Goal: Task Accomplishment & Management: Complete application form

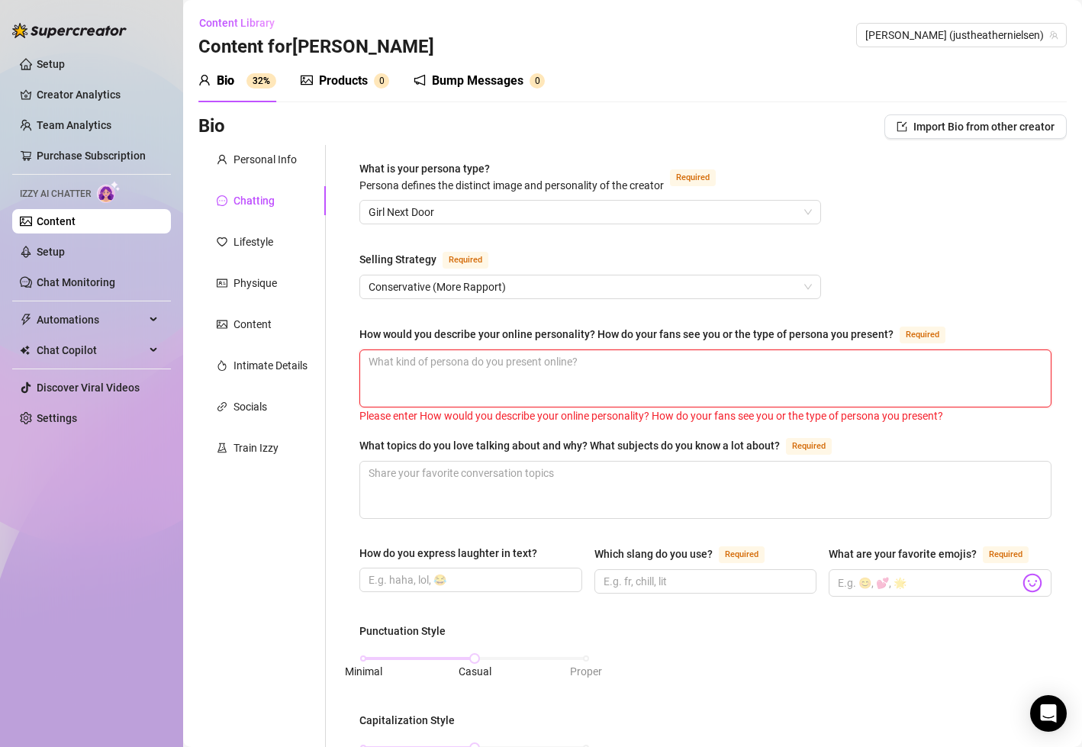
click at [451, 369] on textarea "How would you describe your online personality? How do your fans see you or the…" at bounding box center [705, 378] width 691 height 56
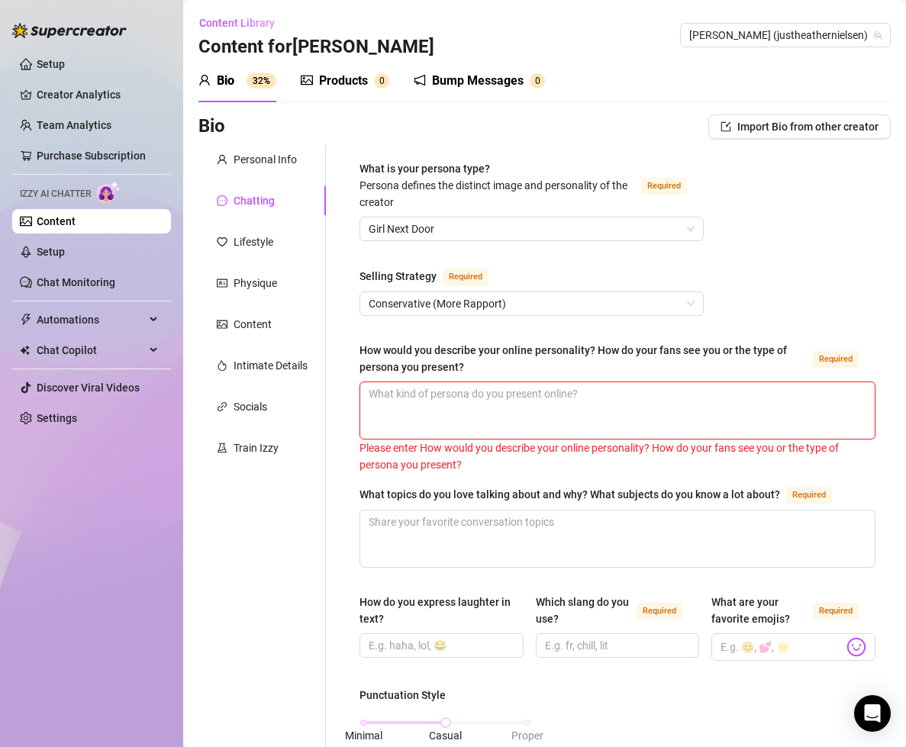
type textarea "T"
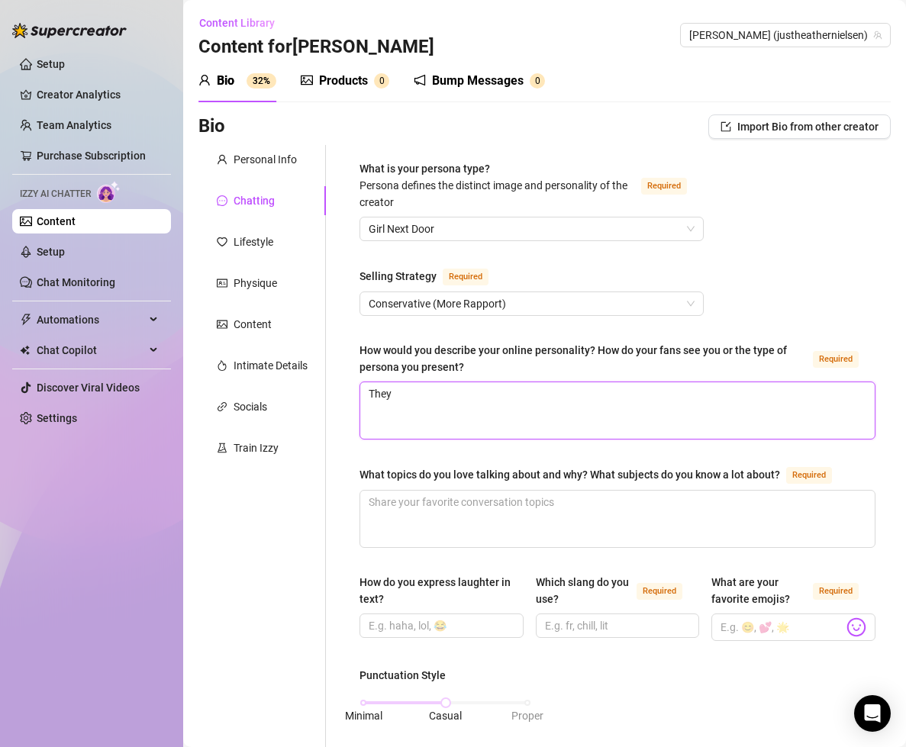
type textarea "They"
type textarea "They r"
type textarea "They re"
type textarea "They res"
type textarea "They resp"
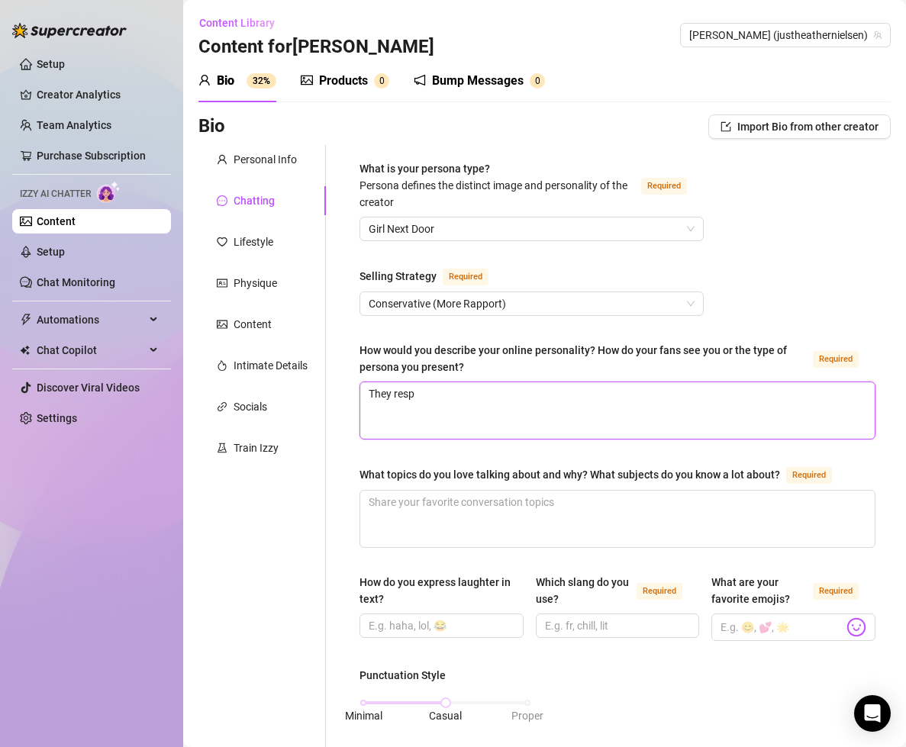
type textarea "They respe"
type textarea "They respec"
type textarea "They respect"
type textarea "They respect m"
type textarea "They respect me"
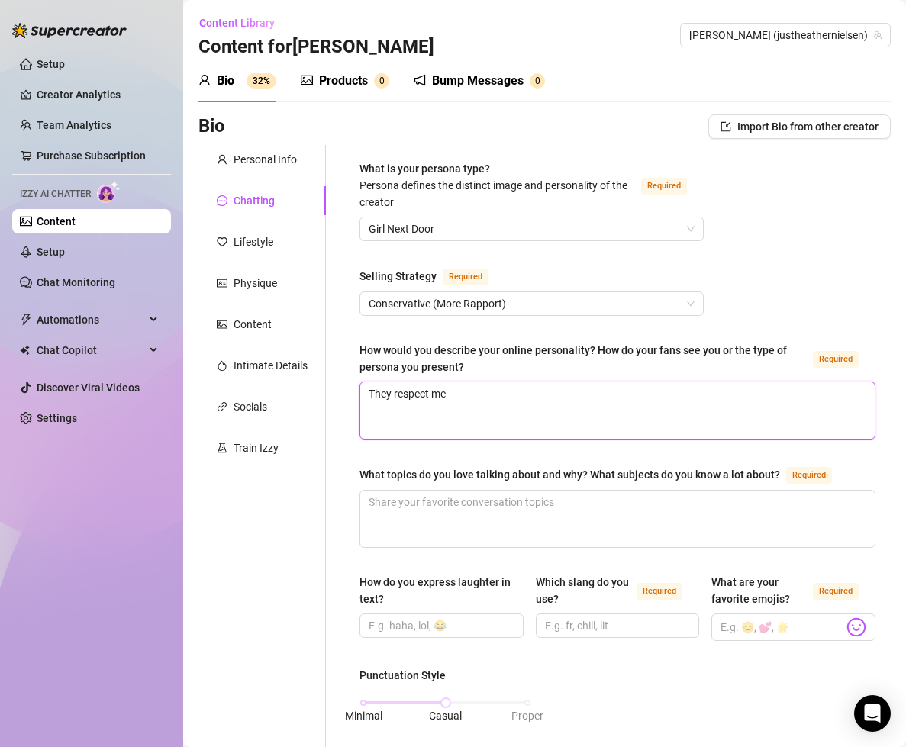
type textarea "They respect me"
type textarea "They respect me a"
type textarea "They respect me a l"
type textarea "They respect me a lo"
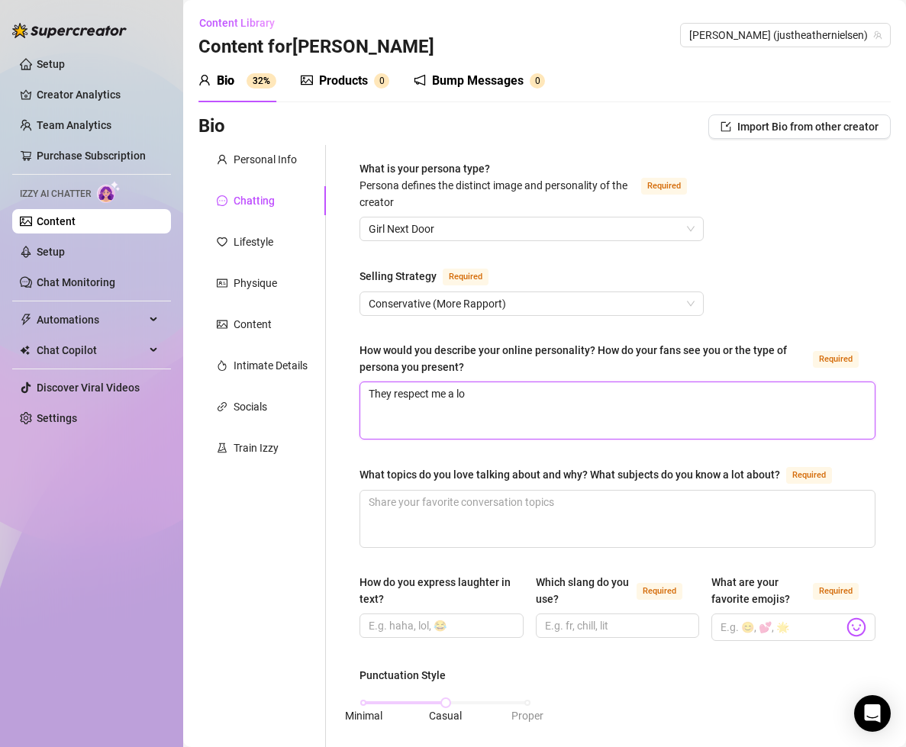
type textarea "They respect me a lot"
type textarea "They respect me a lot."
type textarea "They respect me a lot. I"
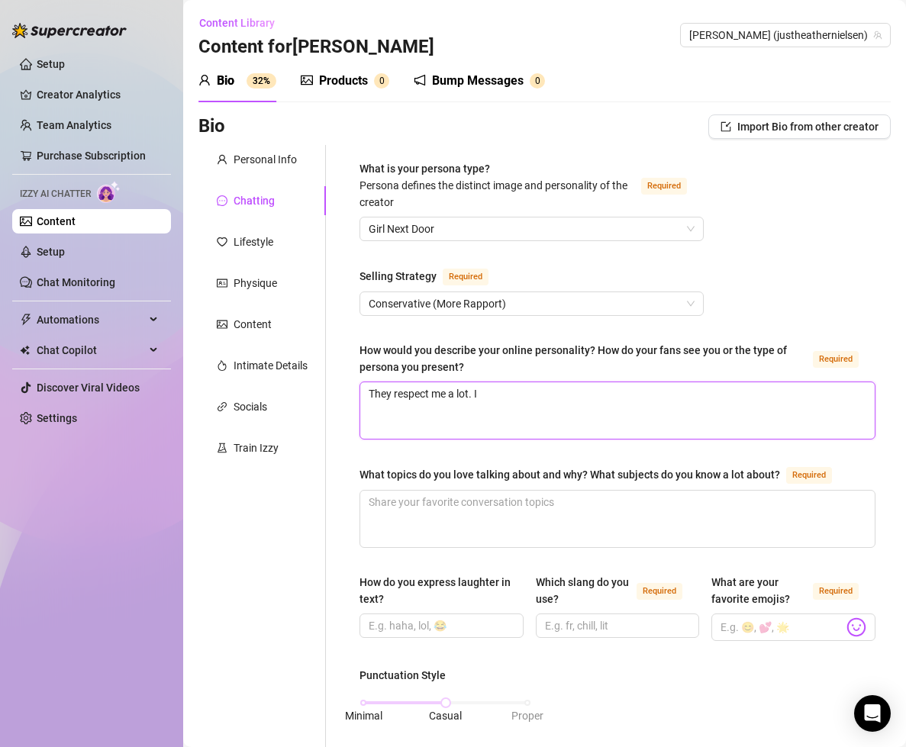
type textarea "They respect me a lot. I a"
type textarea "They respect me a lot. I am"
type textarea "They respect me a lot. I am k"
type textarea "They respect me a lot. I am ki"
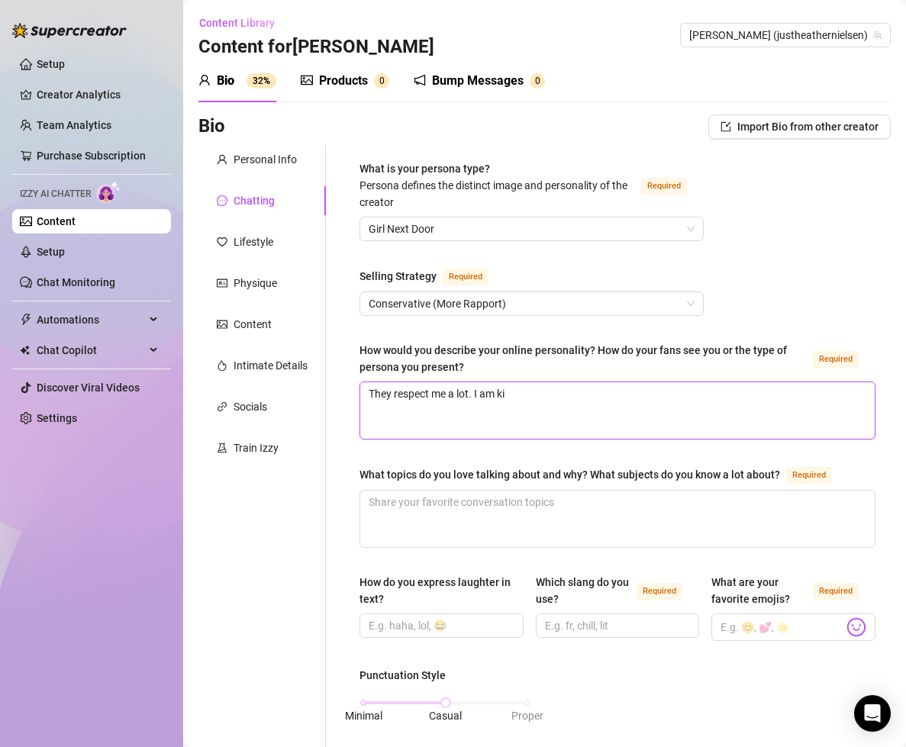
type textarea "They respect me a lot. I am kin"
type textarea "They respect me a lot. I am kind"
type textarea "They respect me a lot. I am kind b"
type textarea "They respect me a lot. I am kind bu"
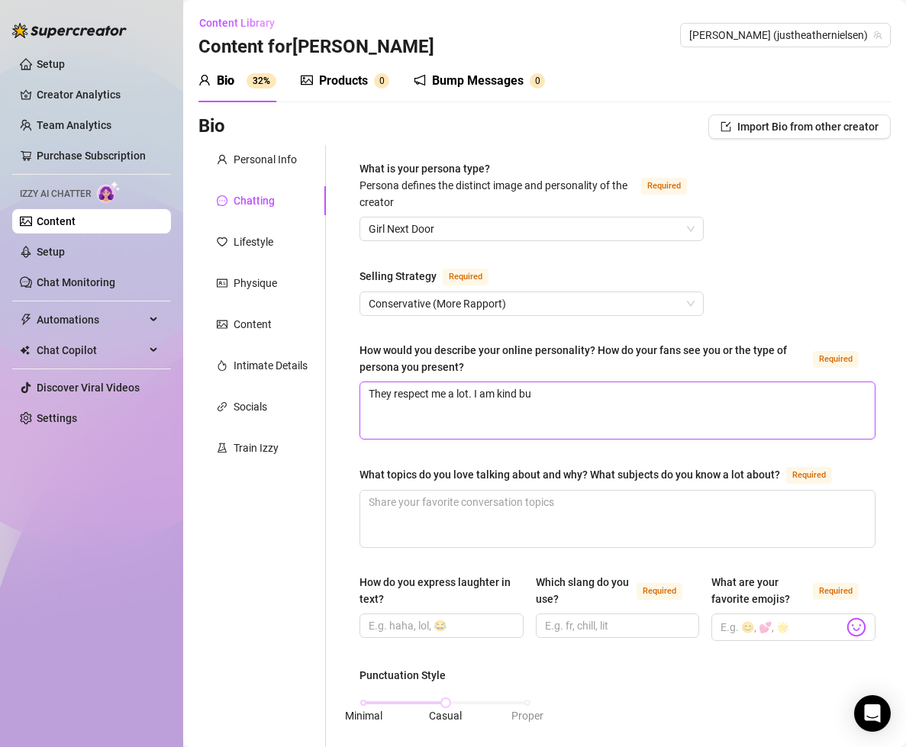
type textarea "They respect me a lot. I am kind but"
type textarea "They respect me a lot. I am kind but s"
type textarea "They respect me a lot. I am kind but sm"
type textarea "They respect me a lot. I am kind but sma"
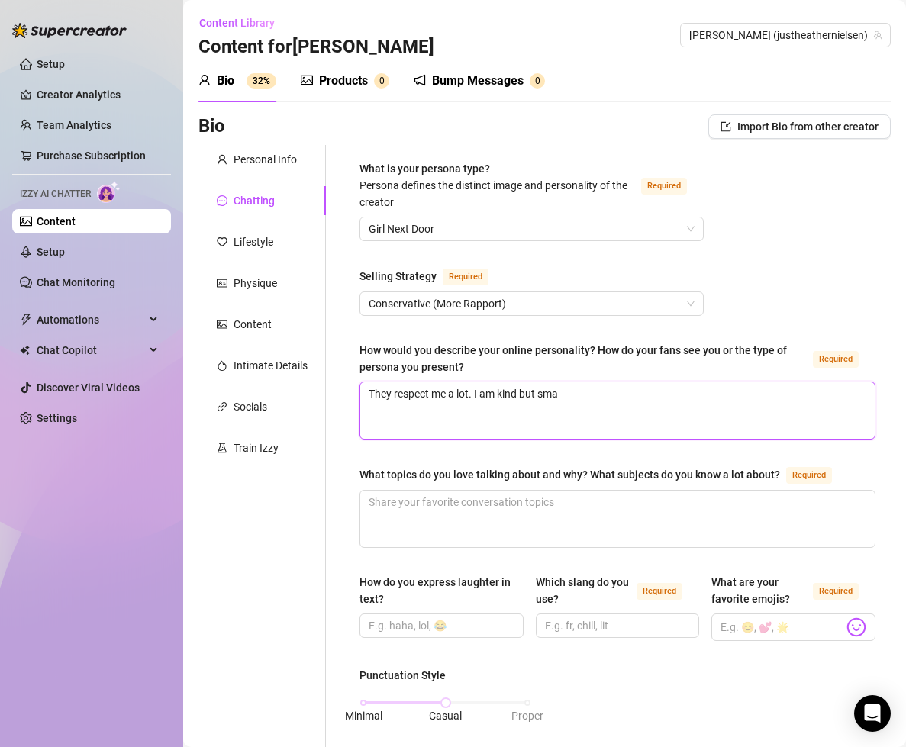
type textarea "They respect me a lot. I am kind but smar"
type textarea "They respect me a lot. I am kind but smart"
type textarea "They respect me a lot. I am kind but smart."
type textarea "They respect me a lot. I am kind but smart. H"
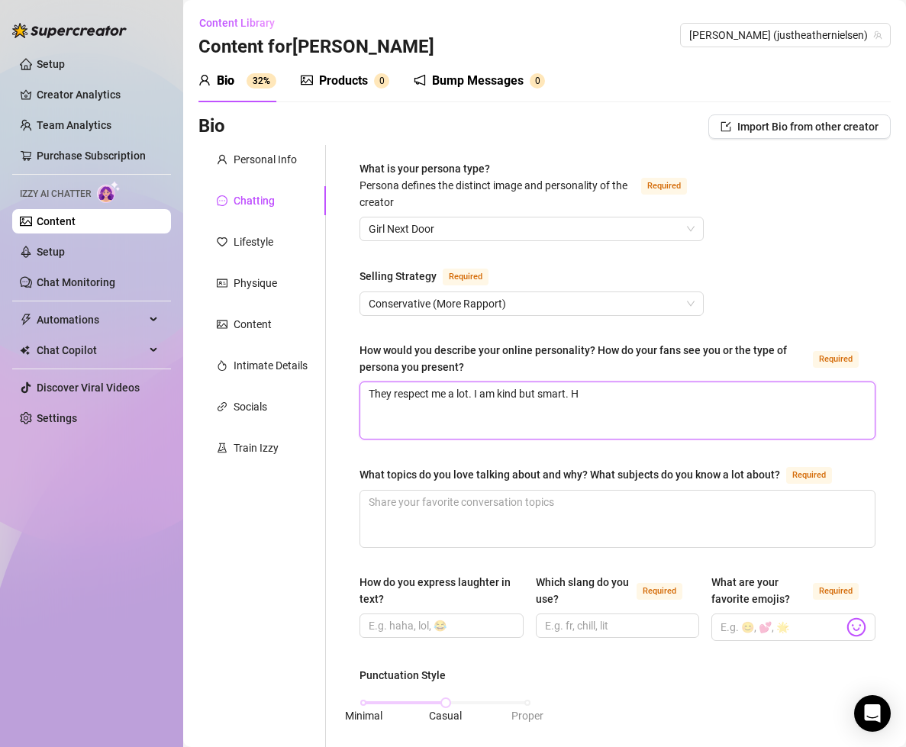
type textarea "They respect me a lot. I am kind but smart. Ho"
type textarea "They respect me a lot. I am kind but smart. Hon"
type textarea "They respect me a lot. I am kind but smart. Hone"
type textarea "They respect me a lot. I am kind but smart. Hones"
type textarea "They respect me a lot. I am kind but smart. Honest"
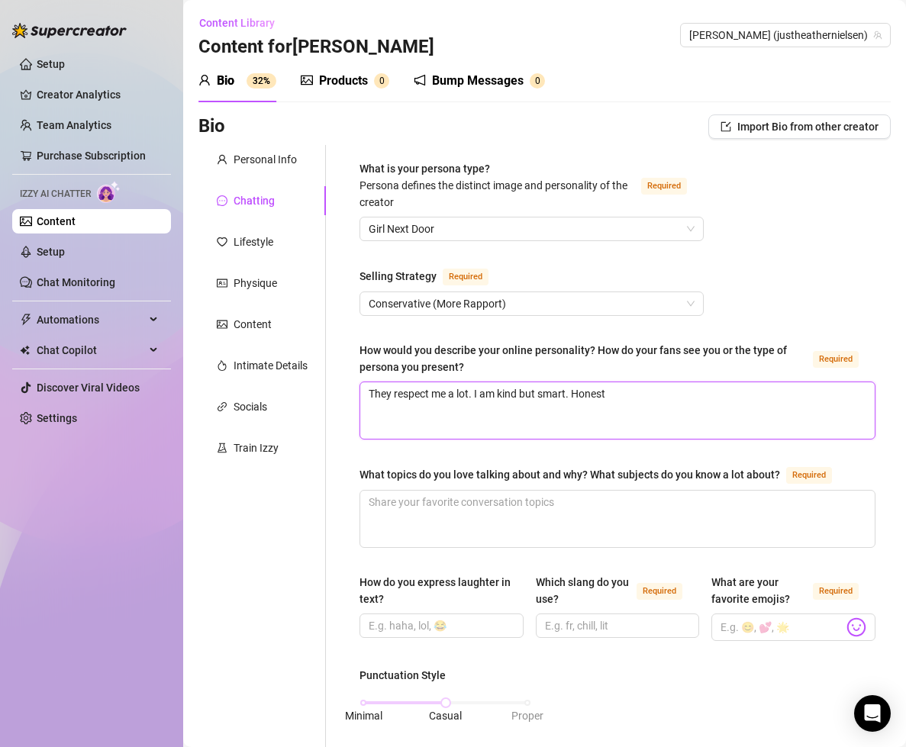
type textarea "They respect me a lot. I am kind but smart. Honest"
type textarea "They respect me a lot. I am kind but smart. Honest a"
type textarea "They respect me a lot. I am kind but smart. Honest an"
type textarea "They respect me a lot. I am kind but smart. Honest and"
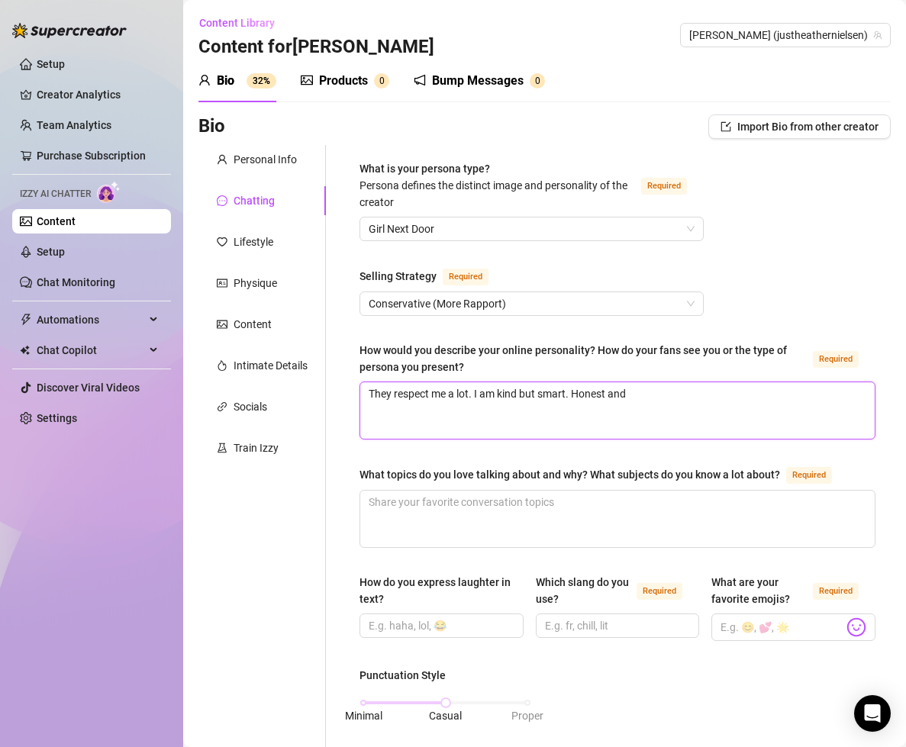
type textarea "They respect me a lot. I am kind but smart. Honest and s"
type textarea "They respect me a lot. I am kind but smart. Honest and"
type textarea "They respect me a lot. I am kind but smart. Honest and d"
type textarea "They respect me a lot. I am kind but smart. Honest and de"
type textarea "They respect me a lot. I am kind but smart. Honest and dee"
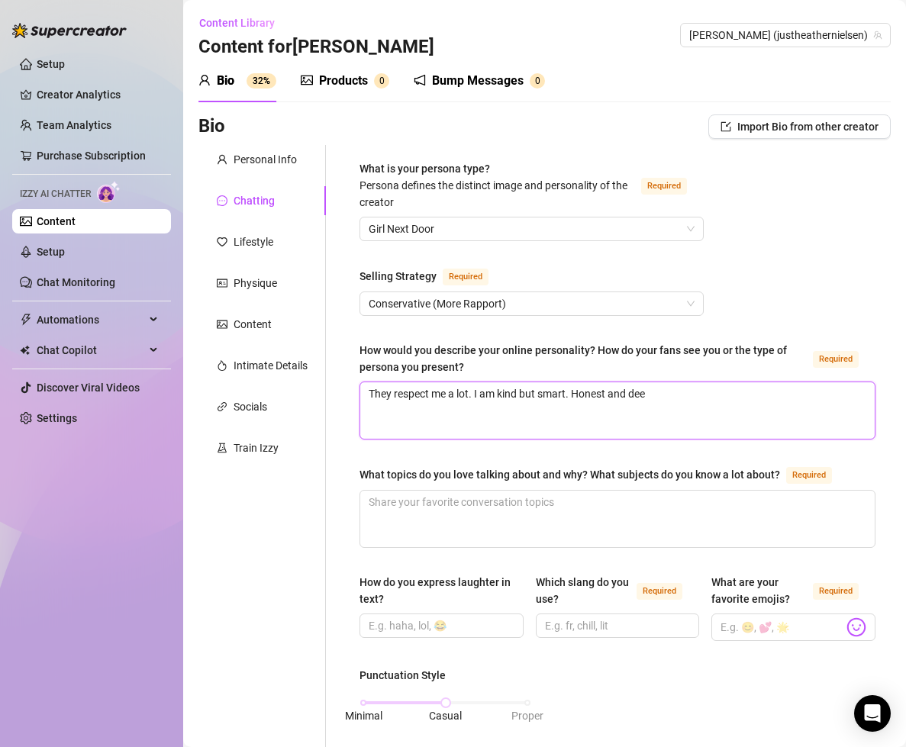
type textarea "They respect me a lot. I am kind but smart. Honest and deep"
type textarea "They respect me a lot. I am kind but smart. Honest and deep."
type textarea "They respect me a lot. I am kind but smart. Honest and deep. I"
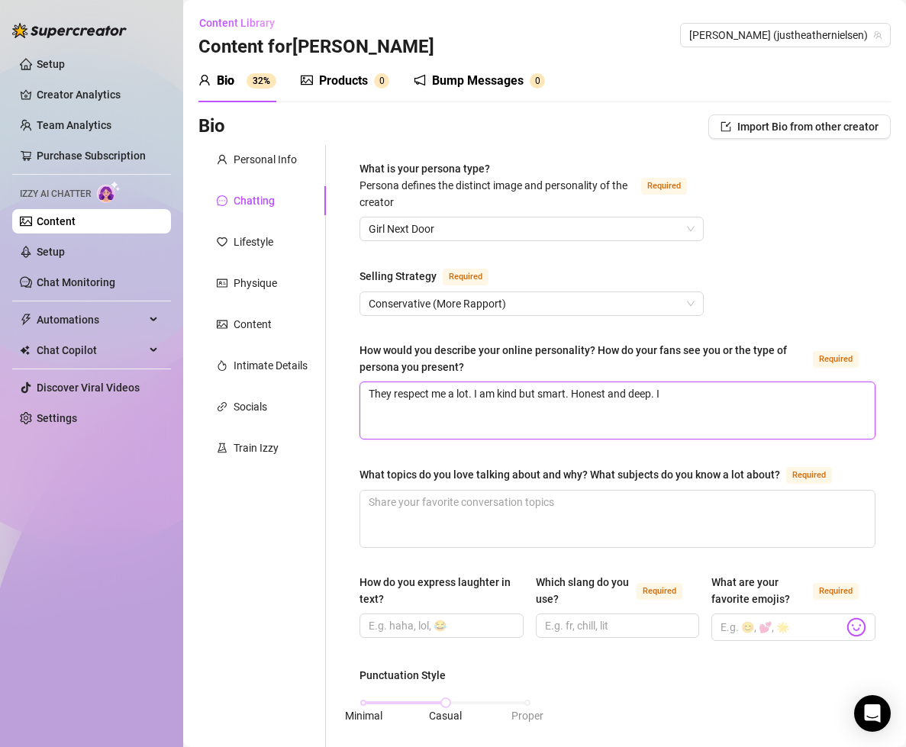
type textarea "They respect me a lot. I am kind but smart. Honest and deep. I t"
type textarea "They respect me a lot. I am kind but smart. Honest and deep. I ta"
type textarea "They respect me a lot. I am kind but smart. Honest and deep. I tal"
type textarea "They respect me a lot. I am kind but smart. Honest and deep. I talk"
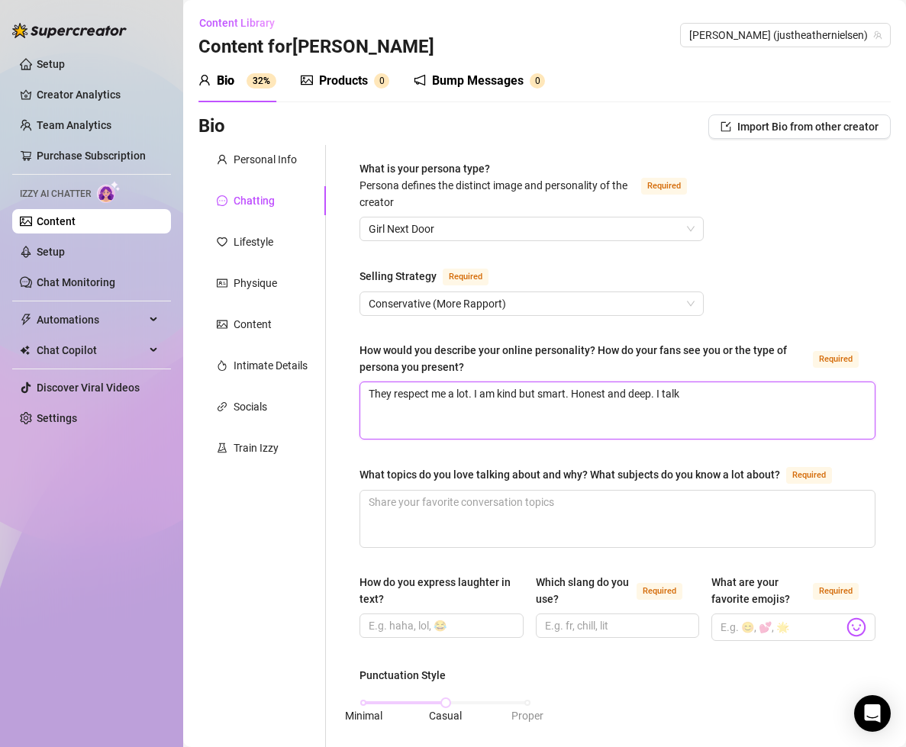
type textarea "They respect me a lot. I am kind but smart. Honest and deep. I talk a"
type textarea "They respect me a lot. I am kind but smart. Honest and deep. I talk ab"
type textarea "They respect me a lot. I am kind but smart. Honest and deep. I talk abo"
type textarea "They respect me a lot. I am kind but smart. Honest and deep. I talk abou"
type textarea "They respect me a lot. I am kind but smart. Honest and deep. I talk about"
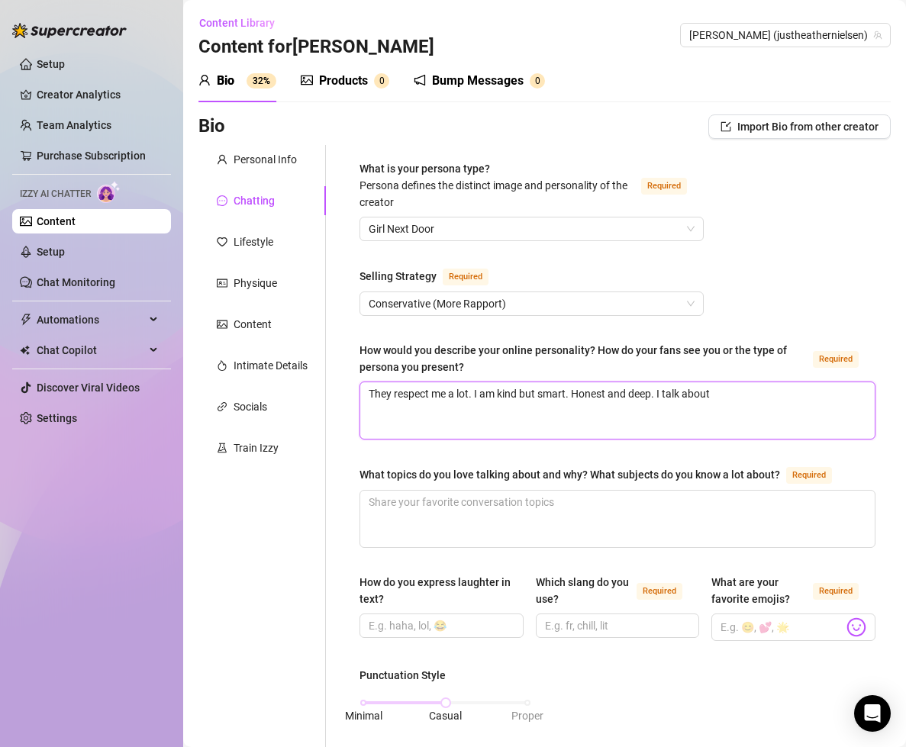
type textarea "They respect me a lot. I am kind but smart. Honest and deep. I talk about"
type textarea "They respect me a lot. I am kind but smart. Honest and deep. I talk about s"
type textarea "They respect me a lot. I am kind but smart. Honest and deep. I talk about se"
type textarea "They respect me a lot. I am kind but smart. Honest and deep. I talk about sex"
type textarea "They respect me a lot. I am kind but smart. Honest and deep. I talk about sexu"
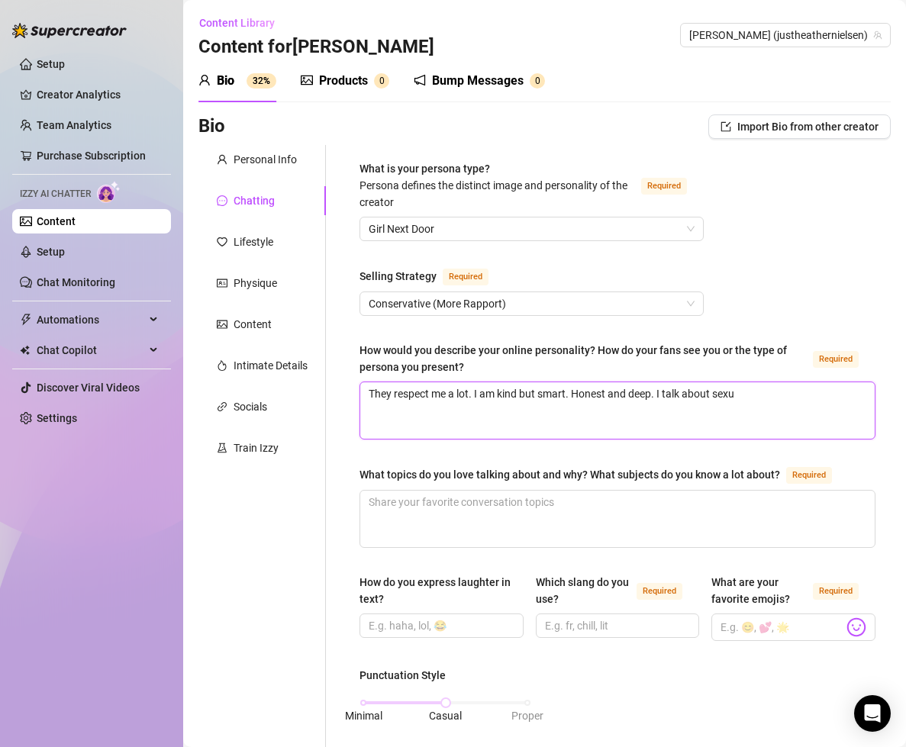
type textarea "They respect me a lot. I am kind but smart. Honest and deep. I talk about sexua"
type textarea "They respect me a lot. I am kind but smart. Honest and deep. I talk about sexual"
type textarea "They respect me a lot. I am kind but smart. Honest and deep. I talk about sexua…"
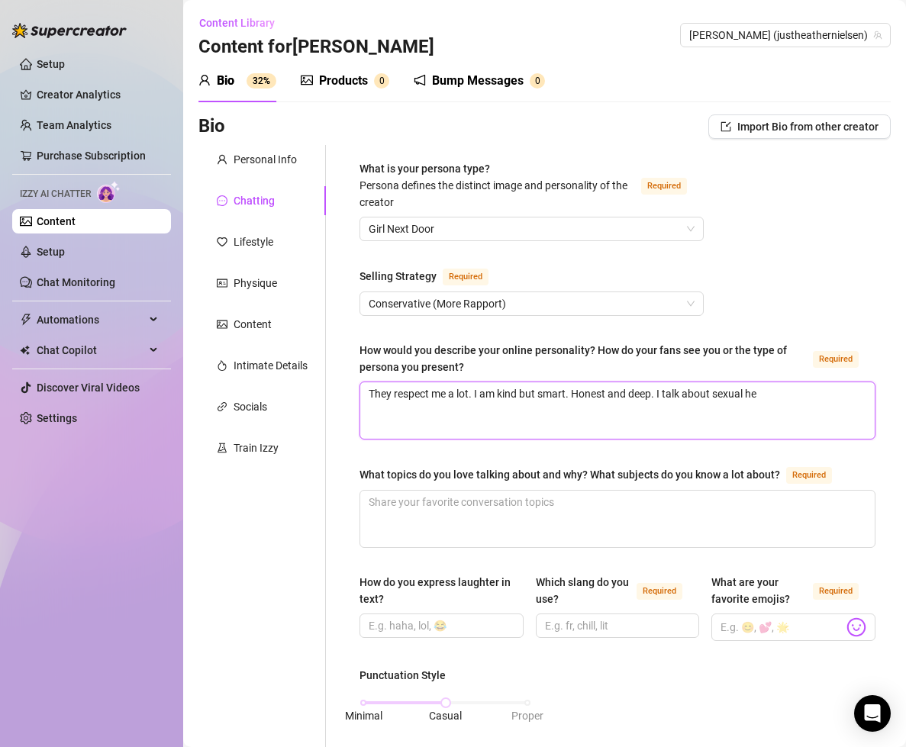
type textarea "They respect me a lot. I am kind but smart. Honest and deep. I talk about sexua…"
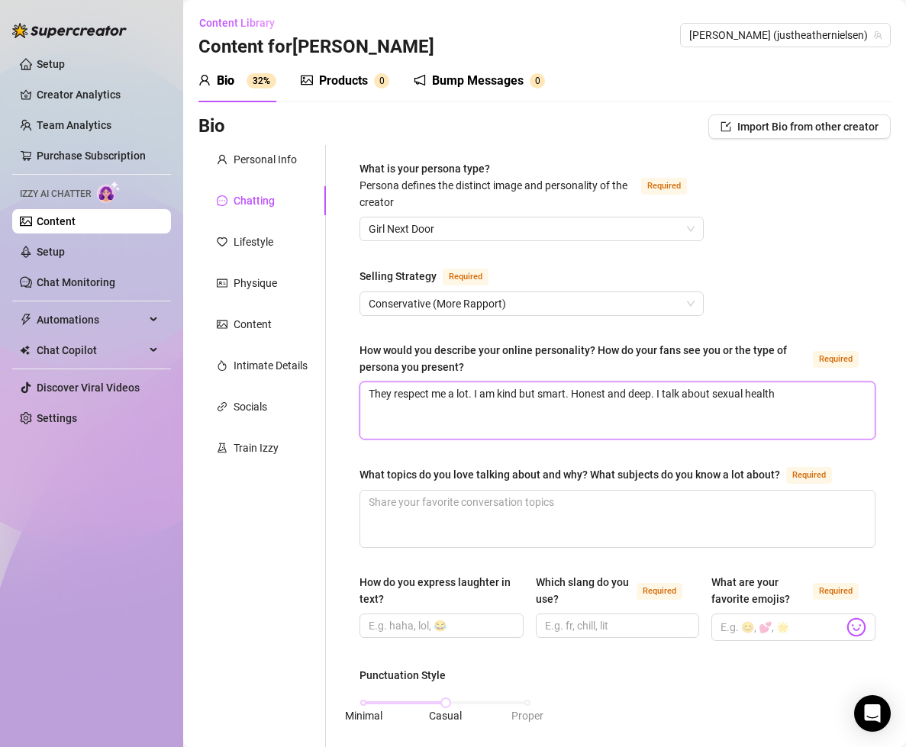
type textarea "They respect me a lot. I am kind but smart. Honest and deep. I talk about sexua…"
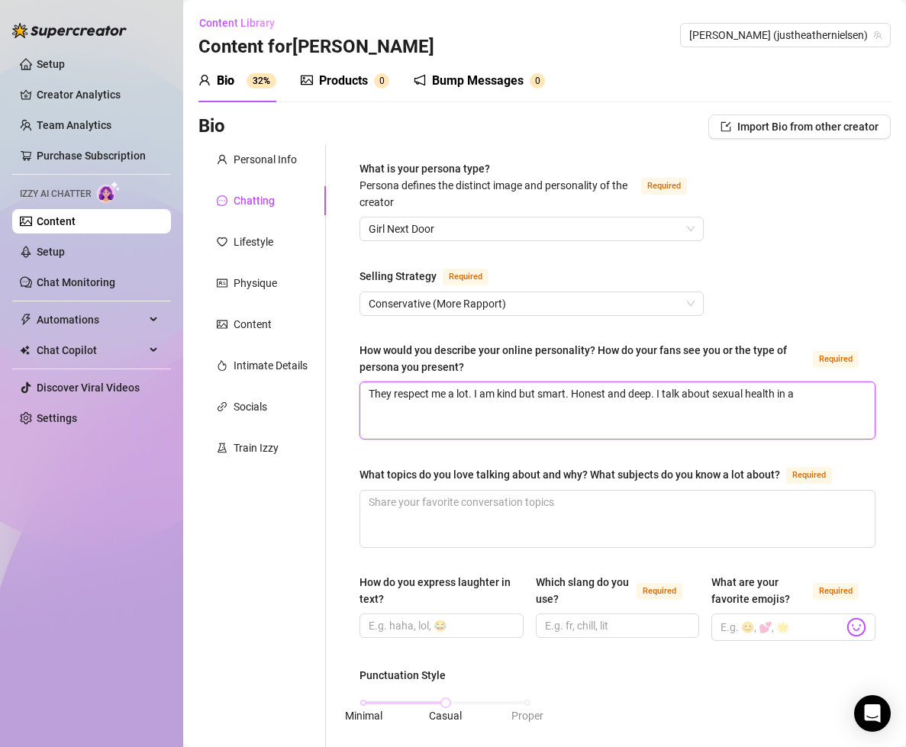
type textarea "They respect me a lot. I am kind but smart. Honest and deep. I talk about sexua…"
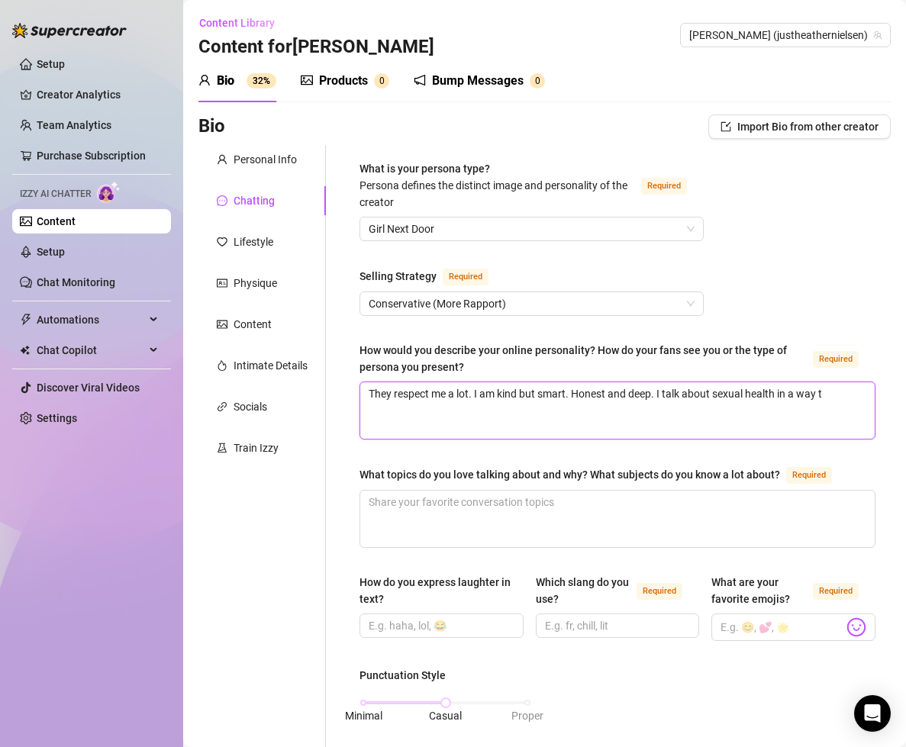
type textarea "They respect me a lot. I am kind but smart. Honest and deep. I talk about sexua…"
click at [843, 416] on textarea "They respect me a lot. I am kind but smart. Honest and deep. I talk about sexua…" at bounding box center [617, 410] width 514 height 56
